Goal: Navigation & Orientation: Find specific page/section

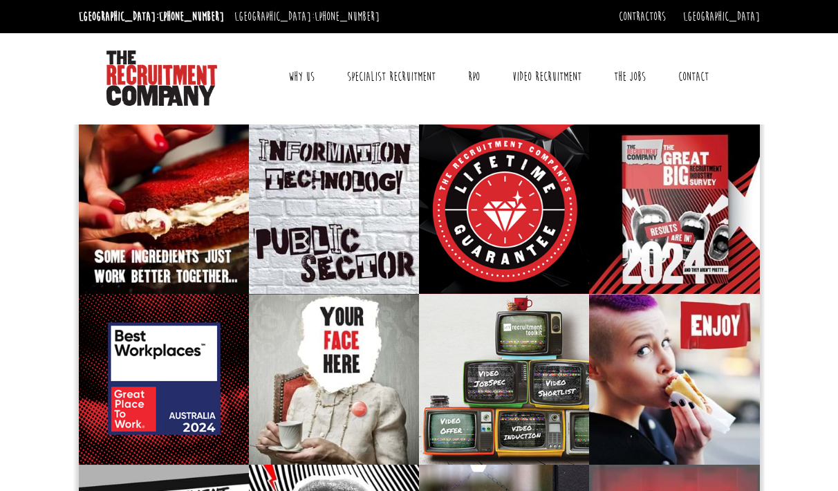
click at [311, 81] on link "Why Us" at bounding box center [301, 76] width 47 height 35
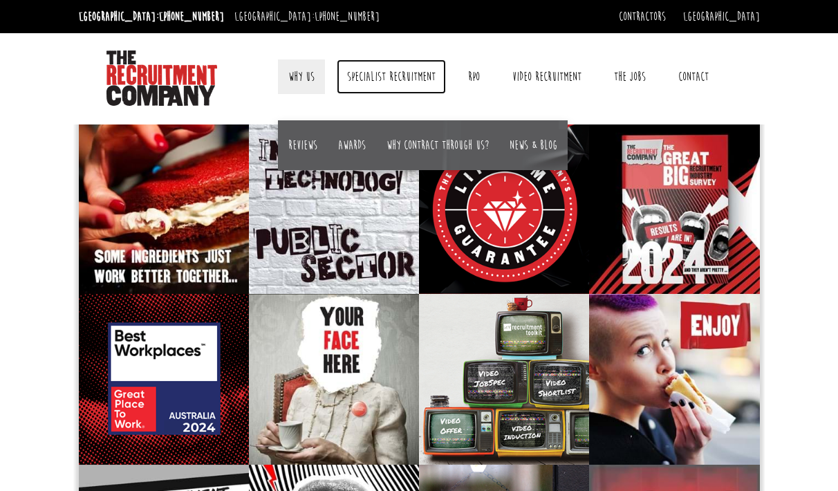
click at [375, 73] on link "Specialist Recruitment" at bounding box center [391, 76] width 109 height 35
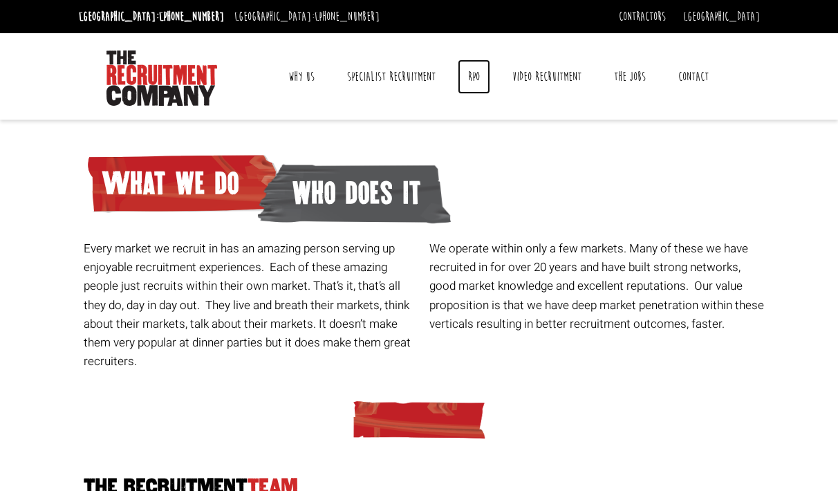
click at [475, 79] on link "RPO" at bounding box center [474, 76] width 33 height 35
click at [623, 73] on link "The Jobs" at bounding box center [630, 76] width 53 height 35
